Goal: Information Seeking & Learning: Understand process/instructions

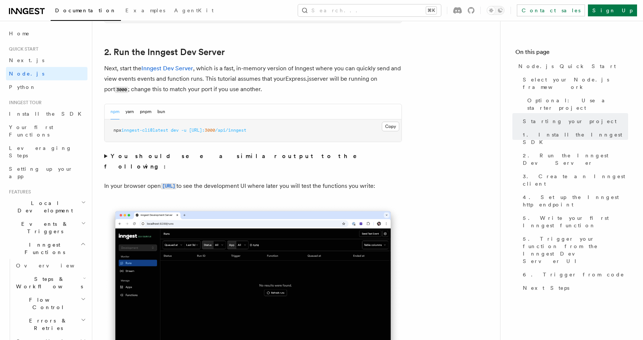
scroll to position [574, 0]
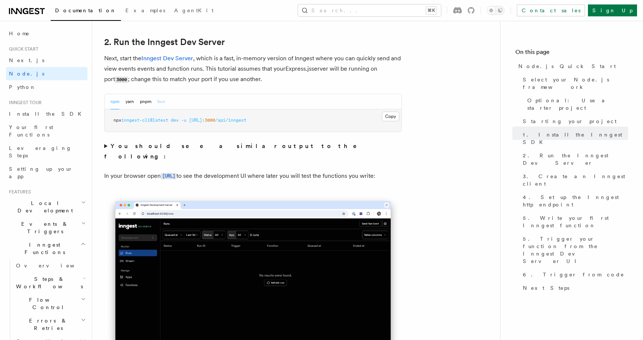
click at [162, 101] on button "bun" at bounding box center [161, 101] width 8 height 15
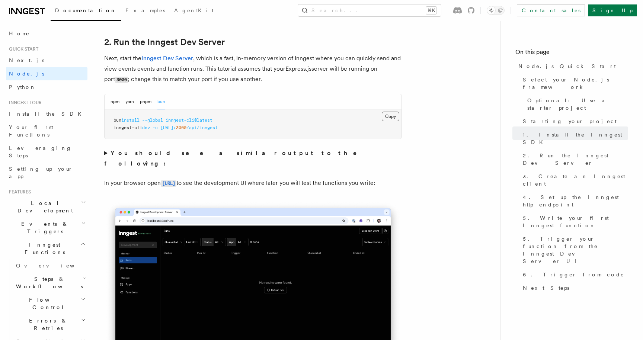
click at [385, 115] on button "Copy Copied" at bounding box center [390, 117] width 17 height 10
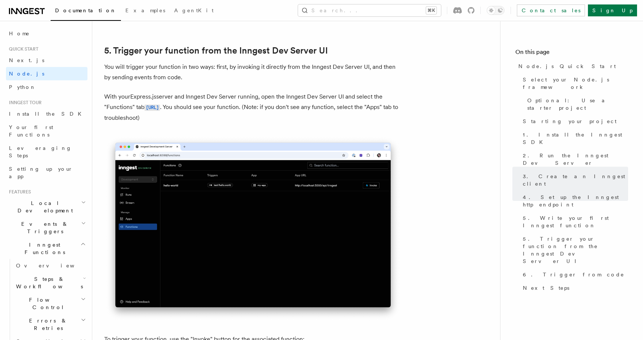
scroll to position [1744, 0]
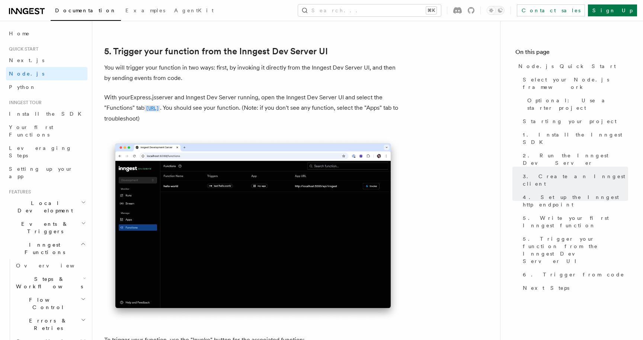
click at [160, 112] on code "[URL]" at bounding box center [152, 108] width 16 height 6
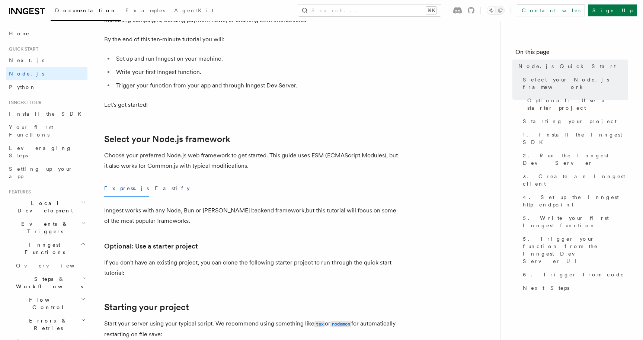
scroll to position [130, 0]
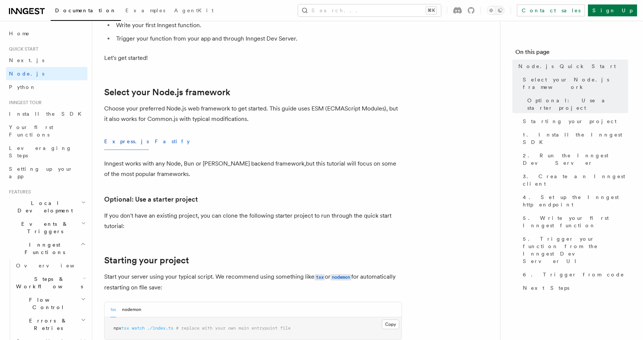
click at [155, 142] on button "Fastify" at bounding box center [172, 141] width 35 height 17
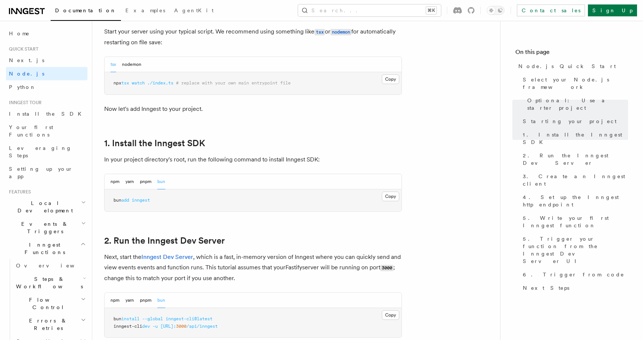
scroll to position [382, 0]
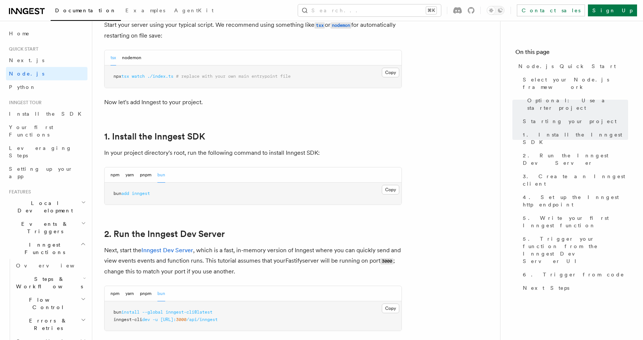
click at [165, 194] on pre "bun add inngest" at bounding box center [252, 194] width 297 height 22
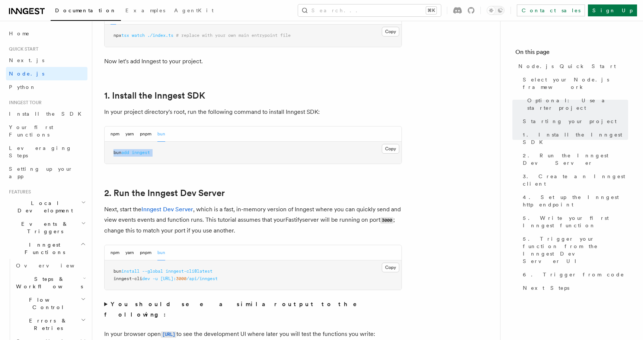
scroll to position [426, 0]
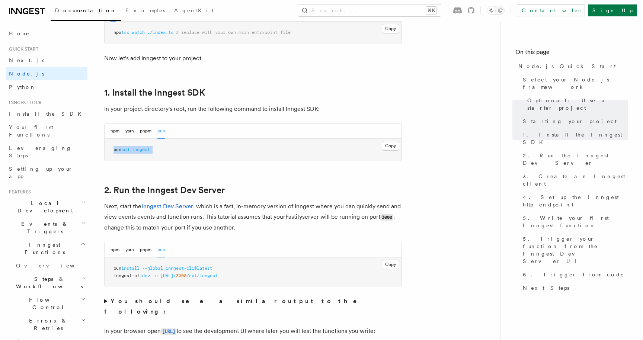
copy article "bun add inngest"
click at [169, 277] on span "[URL]:" at bounding box center [168, 275] width 16 height 5
copy code "inngest-cli dev -u http://localhost: 3000 /api/inngest"
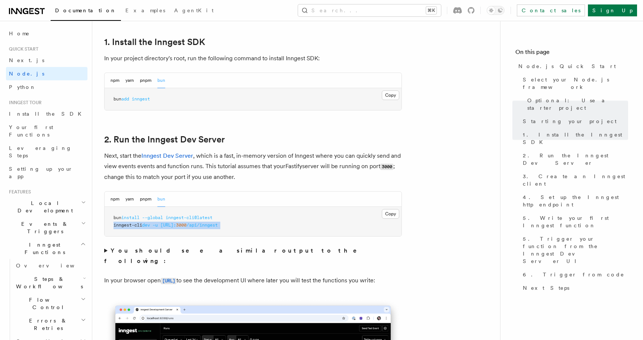
scroll to position [496, 0]
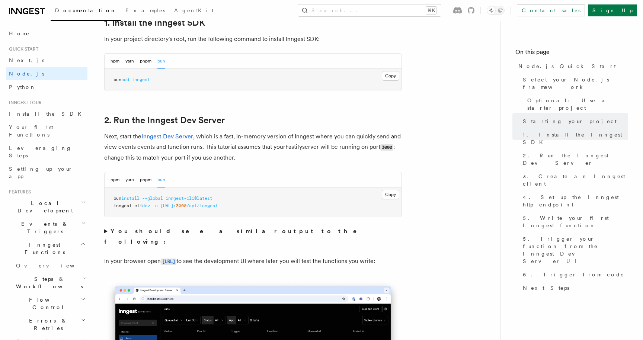
click at [161, 230] on strong "You should see a similar output to the following:" at bounding box center [235, 236] width 263 height 17
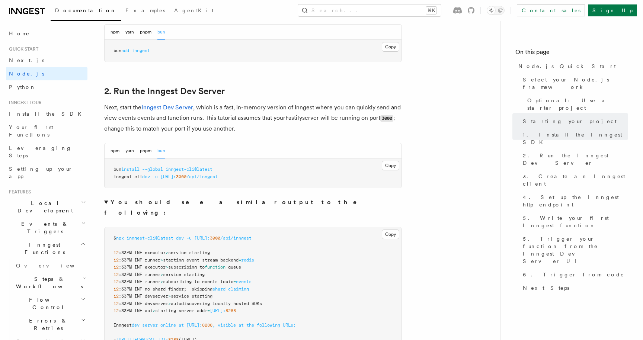
scroll to position [532, 0]
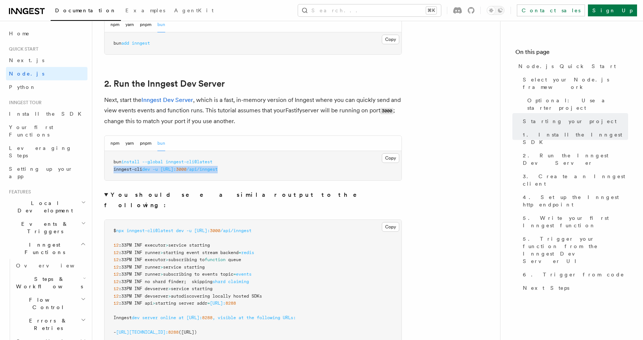
drag, startPoint x: 114, startPoint y: 169, endPoint x: 262, endPoint y: 176, distance: 148.6
click at [262, 176] on pre "bun install --global inngest-cli@latest inngest-cli dev -u http://localhost: 30…" at bounding box center [252, 165] width 297 height 29
copy span "inngest-cli dev -u http://localhost: 3000 /api/inngest"
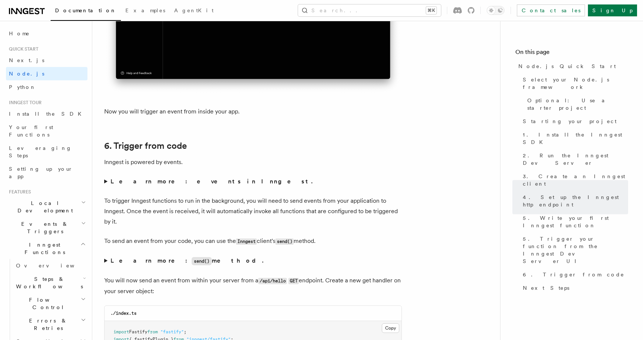
scroll to position [4011, 0]
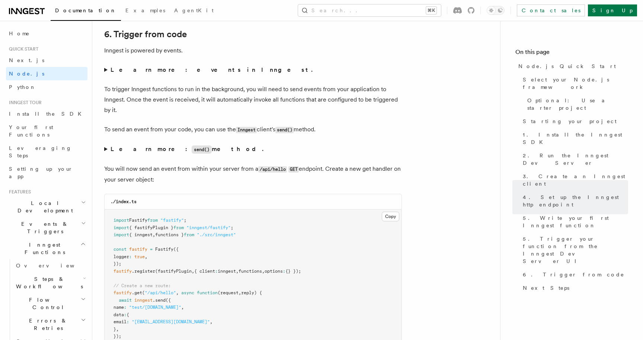
click at [155, 73] on strong "Learn more: events in Inngest." at bounding box center [211, 69] width 203 height 7
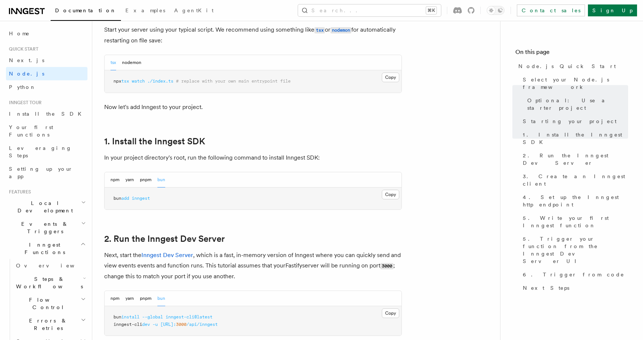
scroll to position [395, 0]
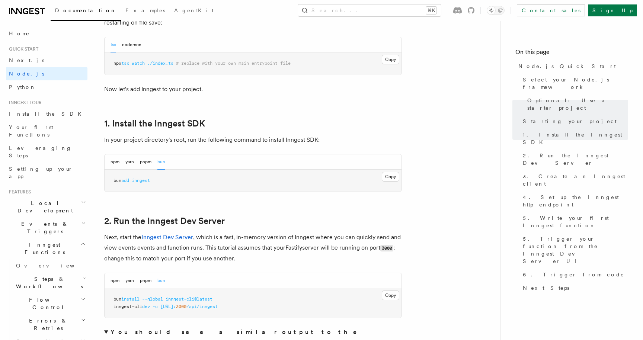
click at [156, 181] on pre "bun add inngest" at bounding box center [252, 181] width 297 height 22
copy article "bun add inngest"
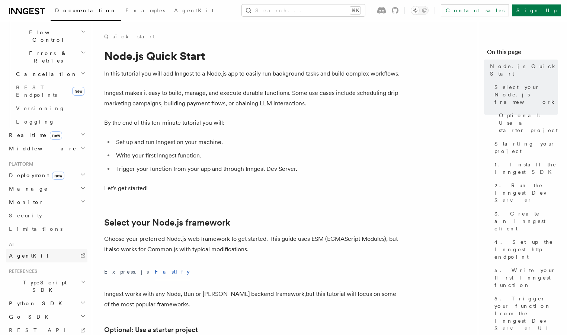
scroll to position [275, 0]
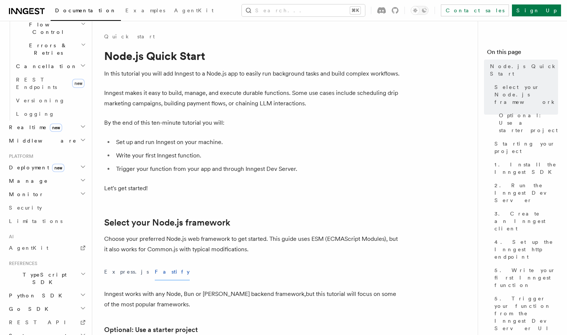
click at [72, 268] on h2 "TypeScript SDK" at bounding box center [46, 278] width 81 height 21
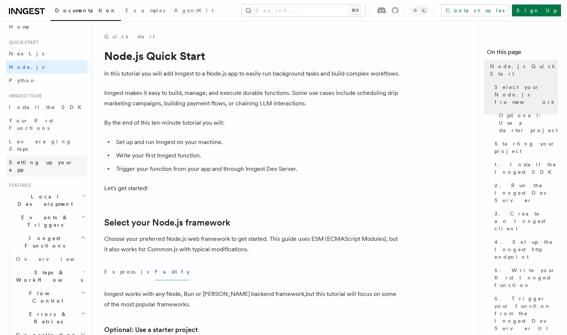
scroll to position [1, 0]
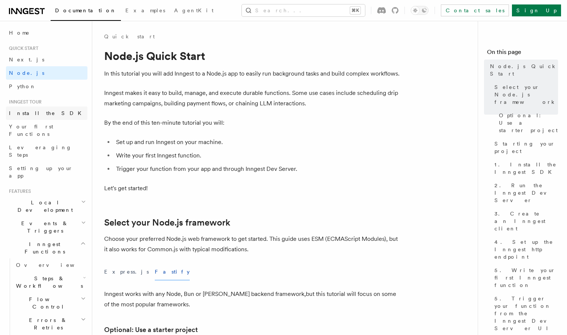
click at [45, 112] on link "Install the SDK" at bounding box center [46, 112] width 81 height 13
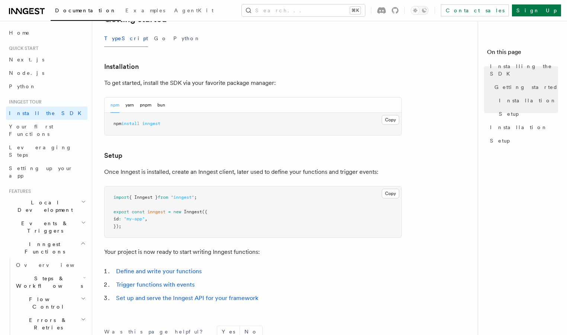
scroll to position [187, 0]
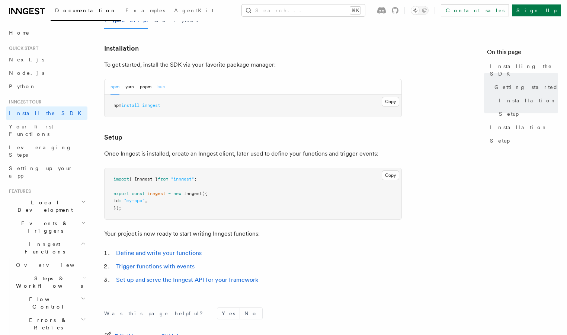
click at [164, 87] on button "bun" at bounding box center [161, 86] width 8 height 15
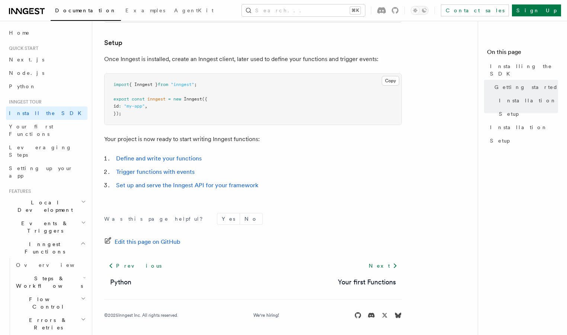
scroll to position [284, 0]
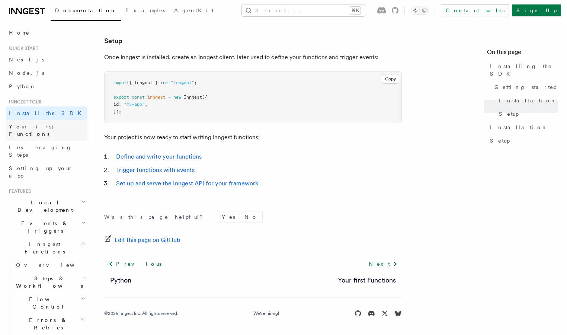
click at [50, 128] on span "Your first Functions" at bounding box center [31, 129] width 44 height 13
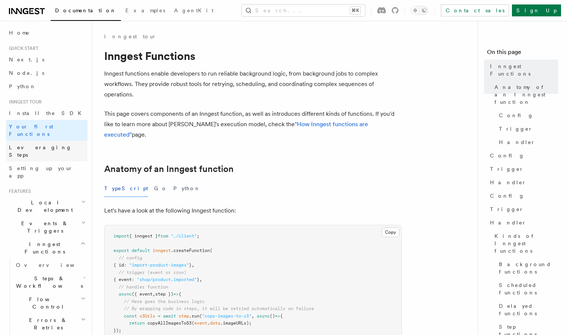
click at [48, 144] on span "Leveraging Steps" at bounding box center [40, 150] width 63 height 13
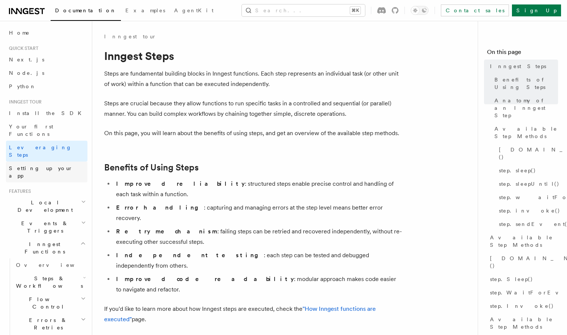
click at [47, 165] on span "Setting up your app" at bounding box center [41, 171] width 64 height 13
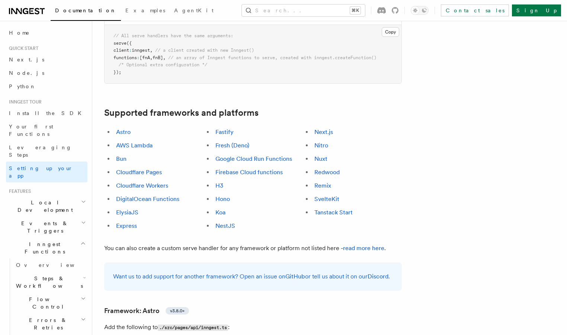
scroll to position [390, 0]
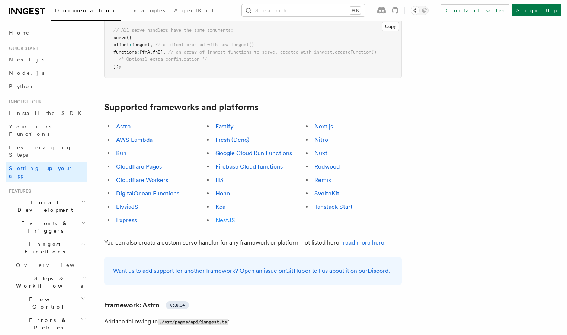
click at [225, 216] on link "NestJS" at bounding box center [225, 219] width 20 height 7
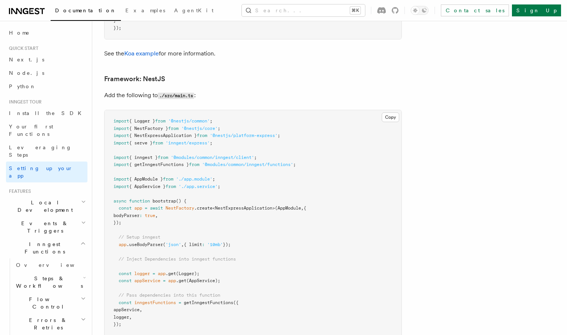
scroll to position [4435, 0]
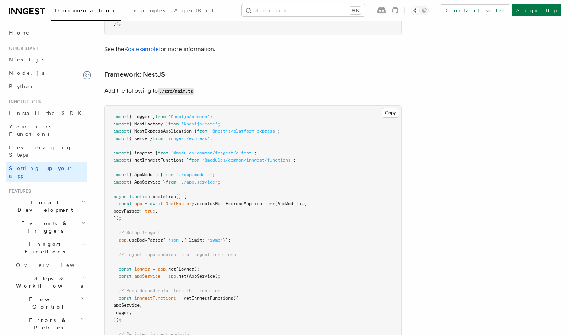
click at [85, 71] on icon at bounding box center [86, 74] width 7 height 7
click at [395, 108] on button "Copy Copied" at bounding box center [390, 113] width 17 height 10
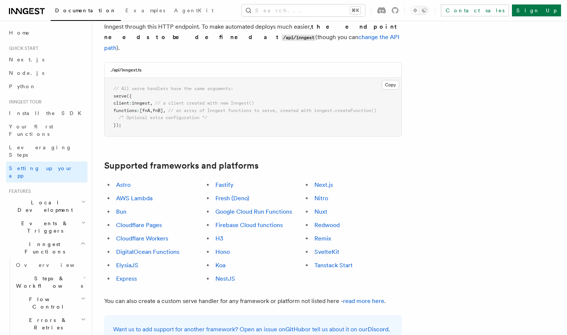
scroll to position [0, 0]
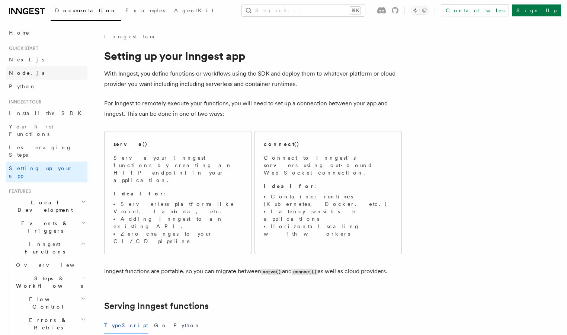
click at [34, 77] on link "Node.js" at bounding box center [46, 72] width 81 height 13
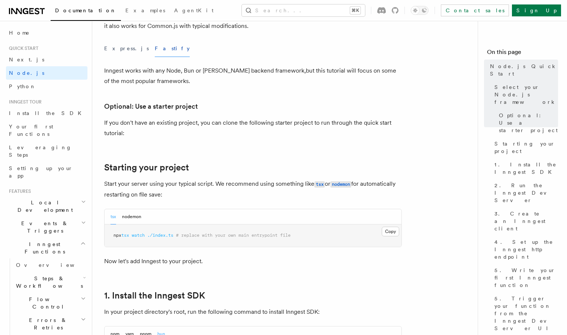
scroll to position [237, 0]
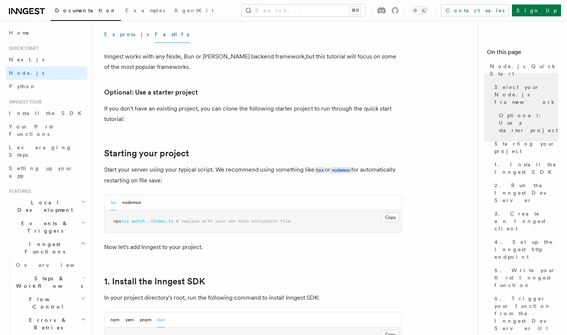
click at [118, 37] on button "Express.js" at bounding box center [126, 34] width 45 height 17
click at [155, 34] on button "Fastify" at bounding box center [172, 34] width 35 height 17
click at [122, 34] on button "Express.js" at bounding box center [126, 34] width 45 height 17
click at [155, 33] on button "Fastify" at bounding box center [172, 34] width 35 height 17
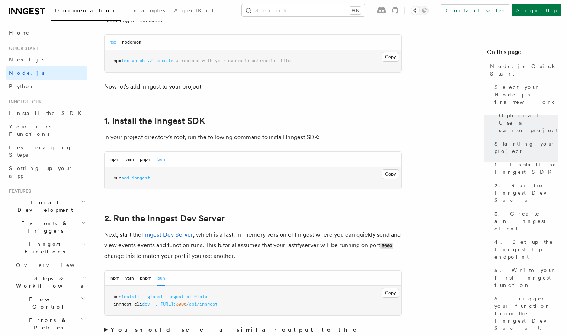
scroll to position [401, 0]
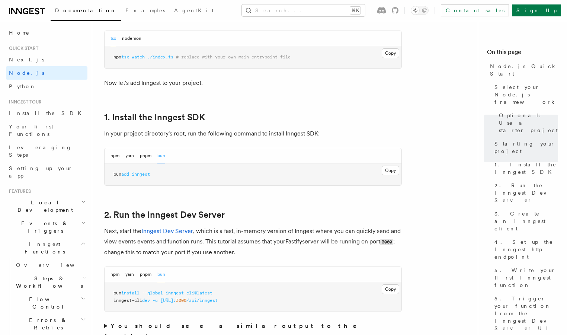
click at [161, 173] on pre "bun add inngest" at bounding box center [252, 174] width 297 height 22
copy article "bun add inngest"
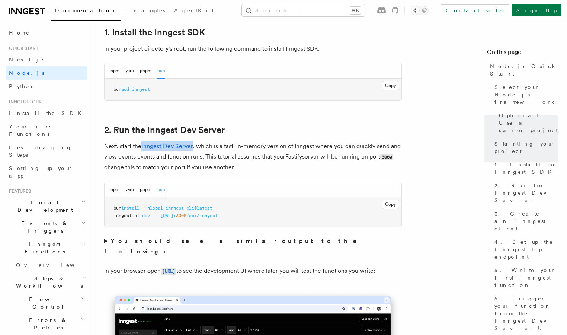
scroll to position [488, 0]
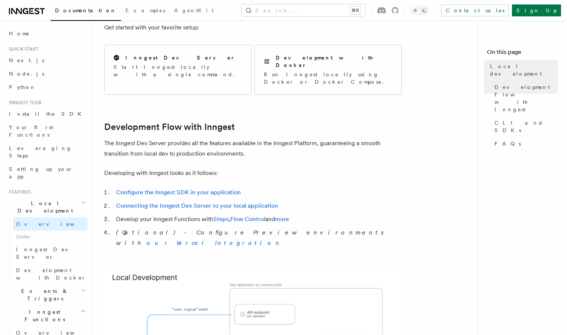
scroll to position [298, 0]
click at [211, 68] on p "Start Inngest locally with a single command." at bounding box center [177, 71] width 129 height 15
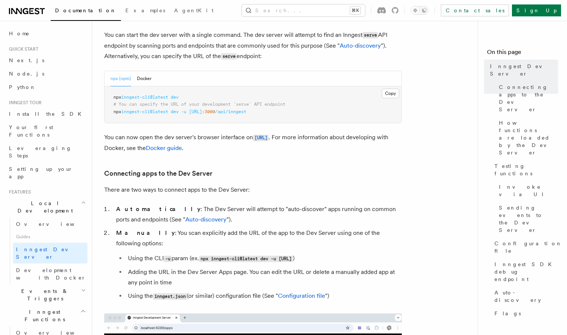
scroll to position [309, 0]
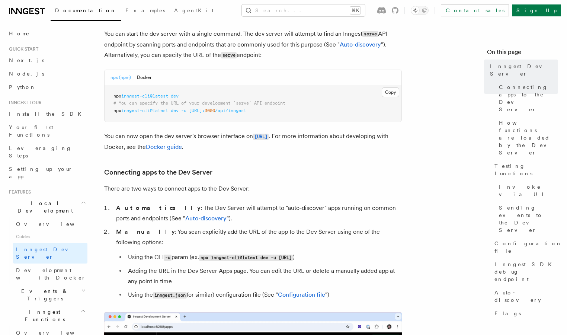
click at [168, 110] on span "inngest-cli@latest" at bounding box center [144, 110] width 47 height 5
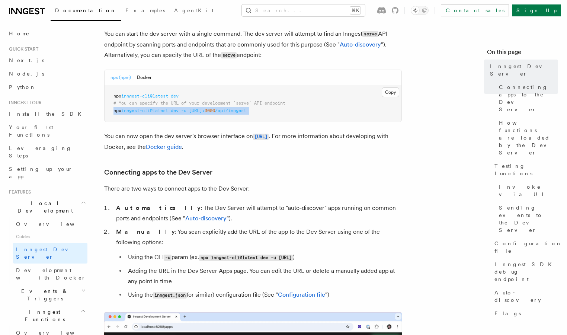
click at [168, 110] on span "inngest-cli@latest" at bounding box center [144, 110] width 47 height 5
copy article "npx inngest-cli@latest dev -u http://localhost: 3000 /api/inngest"
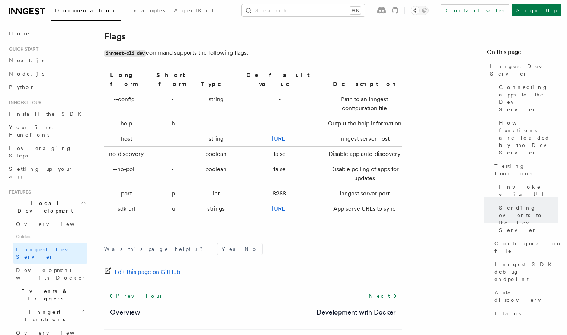
scroll to position [2487, 0]
